Goal: Information Seeking & Learning: Learn about a topic

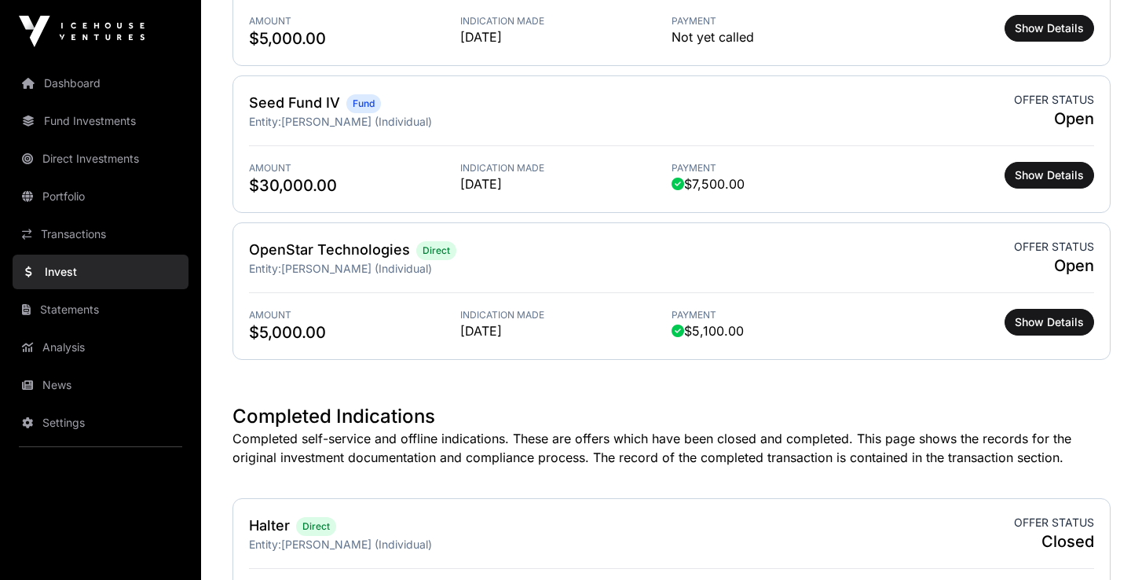
scroll to position [649, 0]
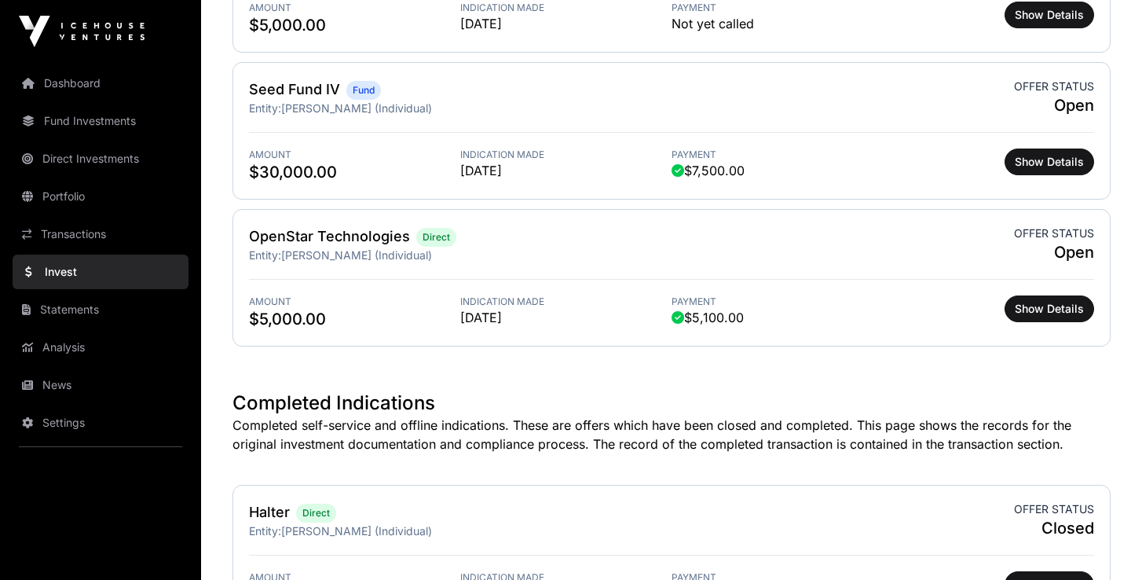
click at [1061, 309] on span "Show Details" at bounding box center [1049, 309] width 69 height 16
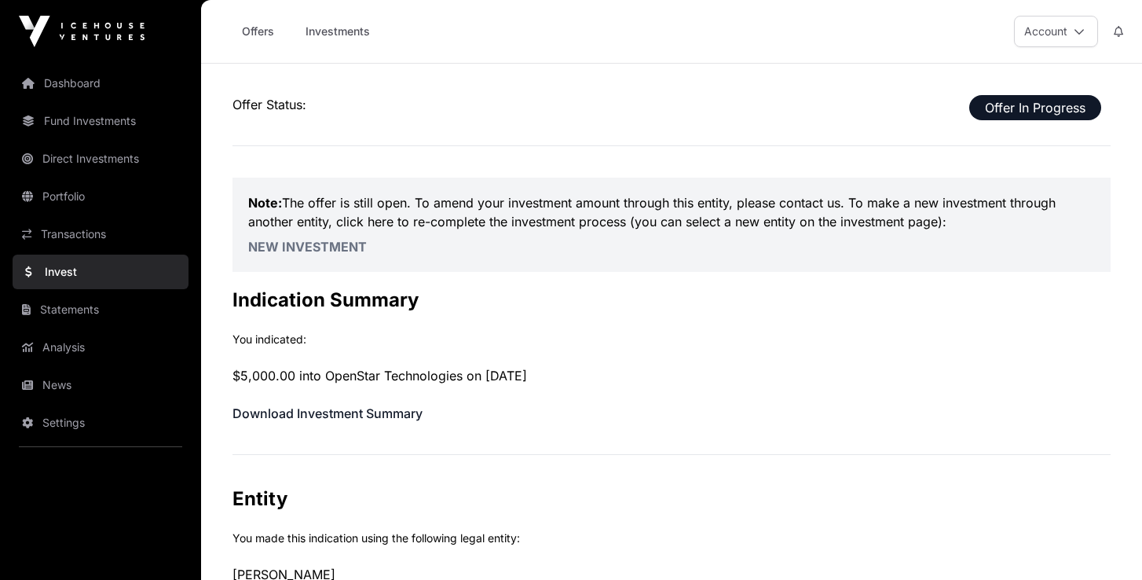
click at [257, 31] on link "Offers" at bounding box center [257, 31] width 63 height 30
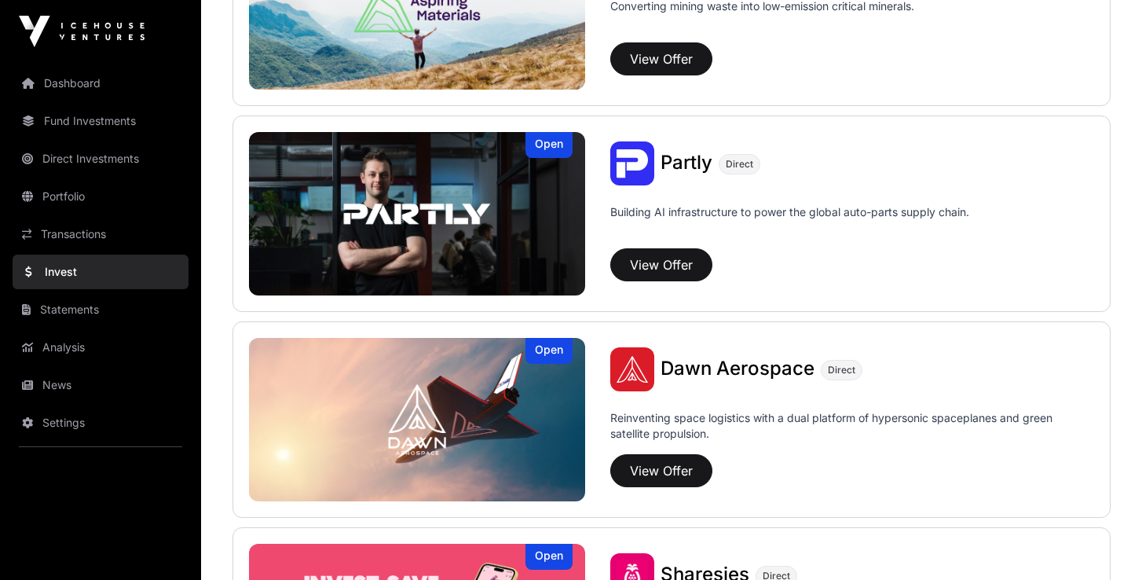
scroll to position [1512, 0]
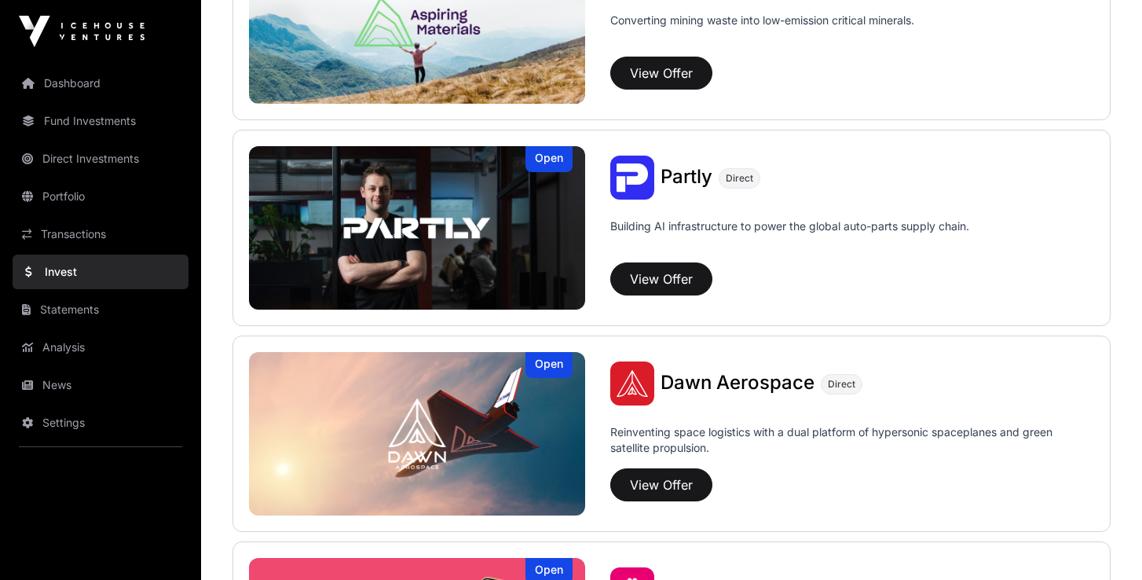
click at [664, 277] on button "View Offer" at bounding box center [661, 278] width 102 height 33
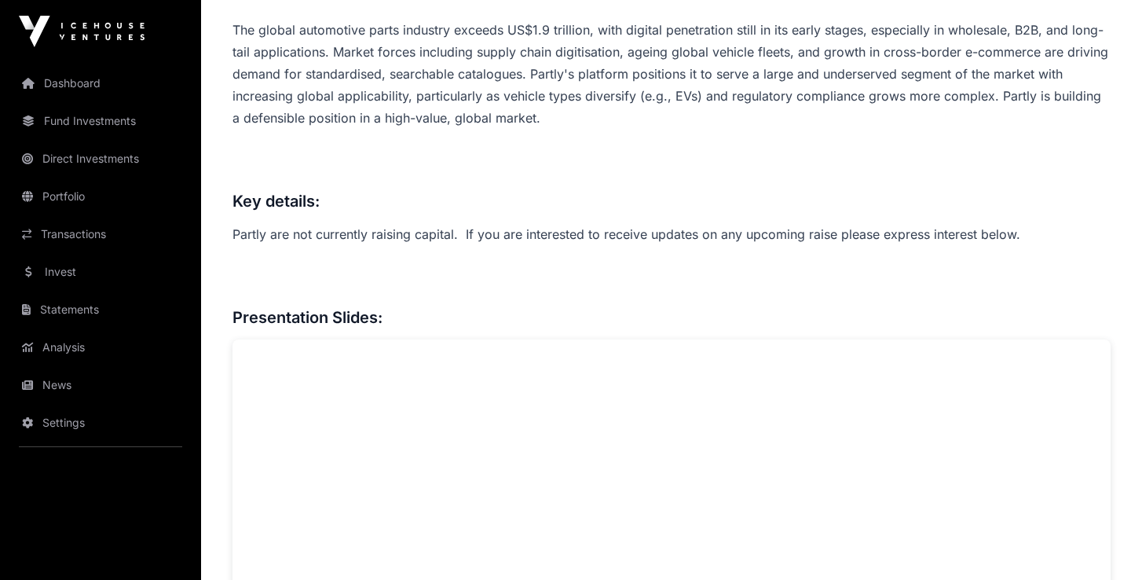
scroll to position [1048, 0]
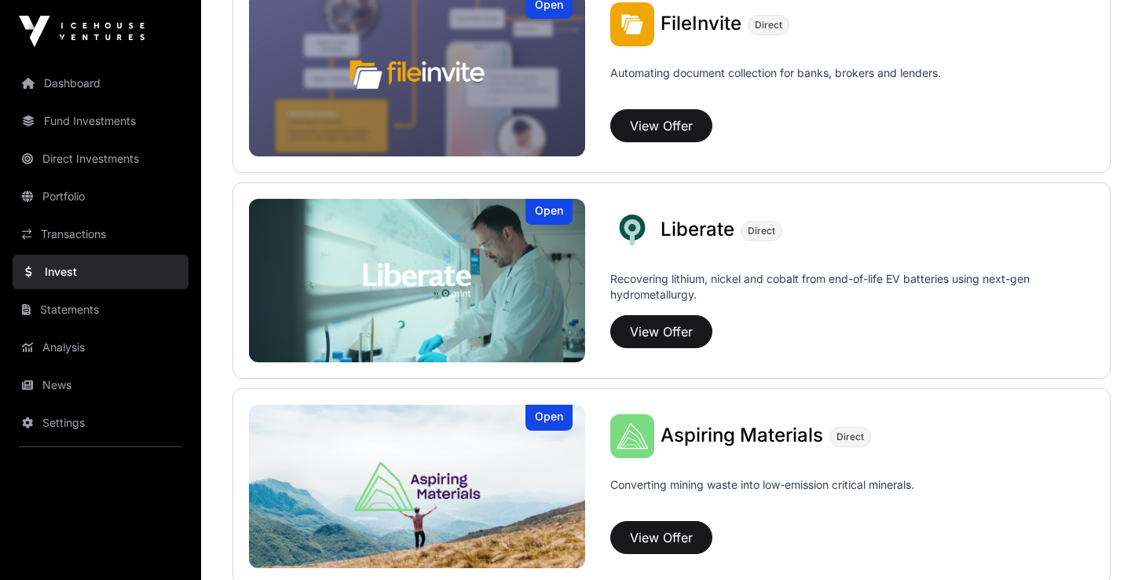
scroll to position [1512, 0]
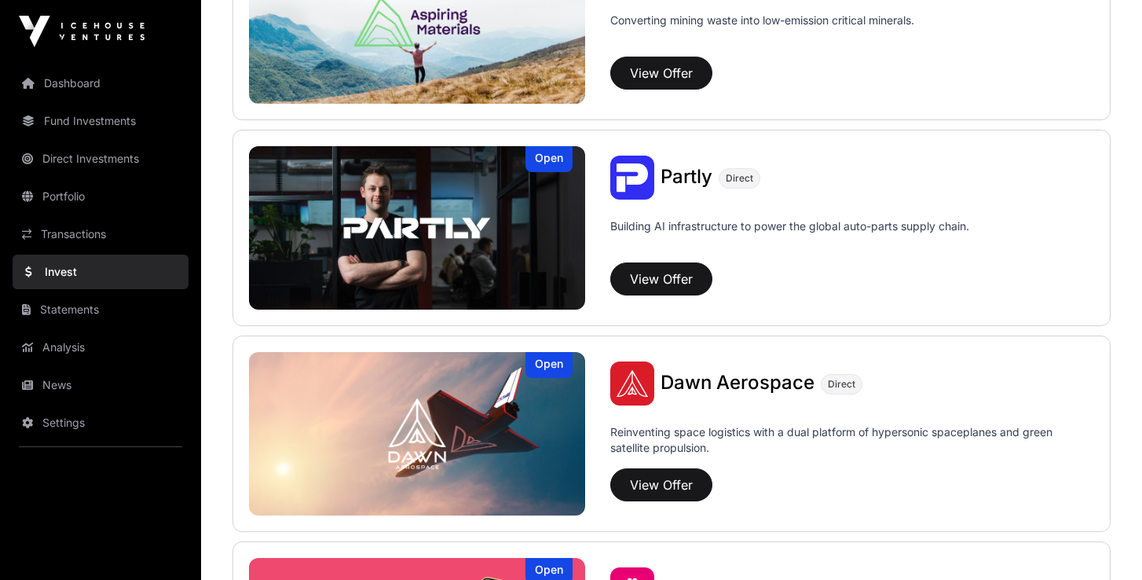
click at [651, 489] on button "View Offer" at bounding box center [661, 484] width 102 height 33
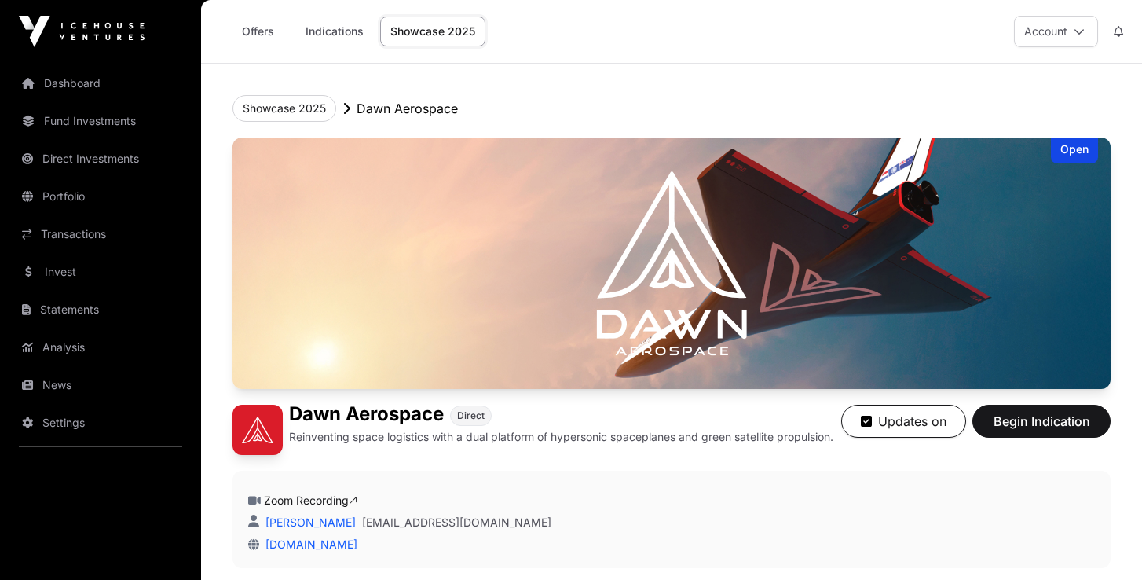
click at [342, 33] on link "Indications" at bounding box center [334, 31] width 79 height 30
